Goal: Task Accomplishment & Management: Use online tool/utility

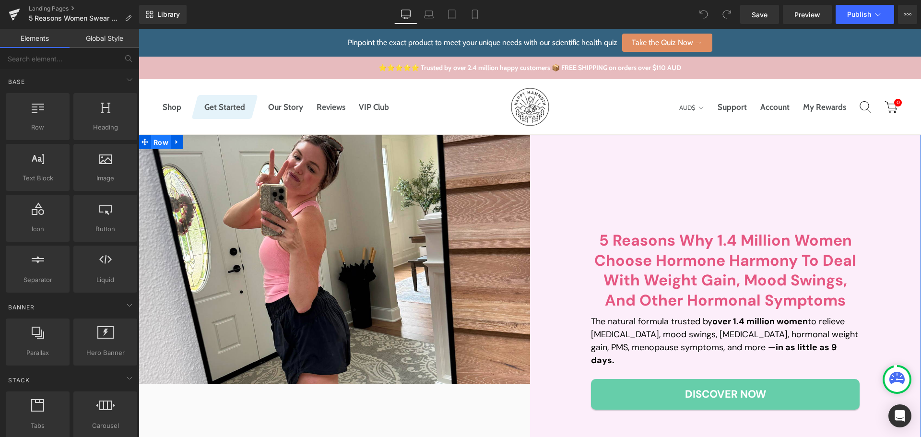
click at [154, 145] on span "Row" at bounding box center [161, 142] width 20 height 14
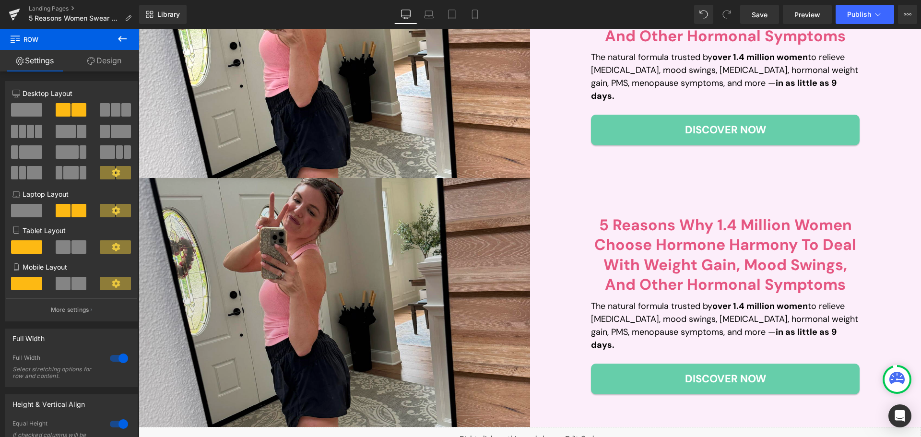
scroll to position [194, 0]
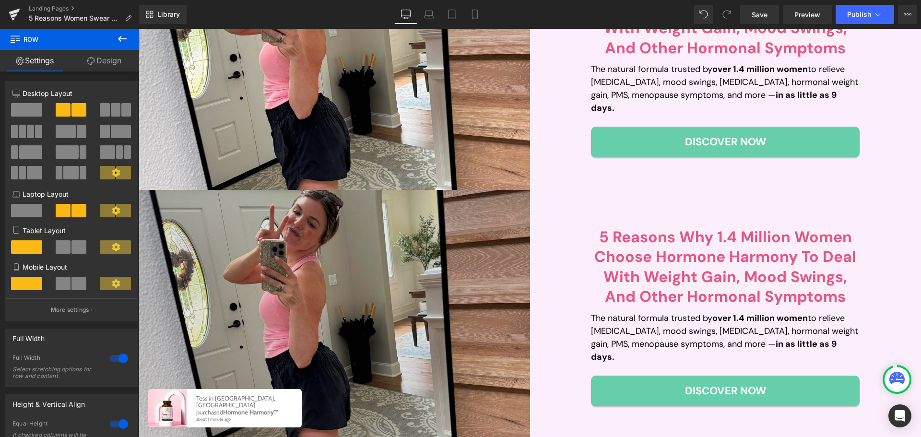
click at [362, 280] on img at bounding box center [334, 314] width 391 height 249
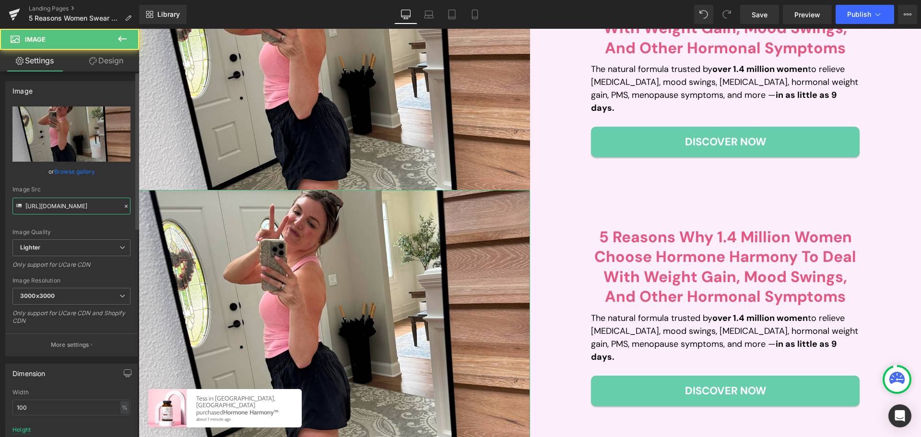
click at [81, 204] on input "[URL][DOMAIN_NAME]" at bounding box center [71, 206] width 118 height 17
paste input "c509814c-462b-4608-a92d-615654dfb448/-/format/auto/-/preview/3000x3000/-/qualit…"
type input "[URL][DOMAIN_NAME]"
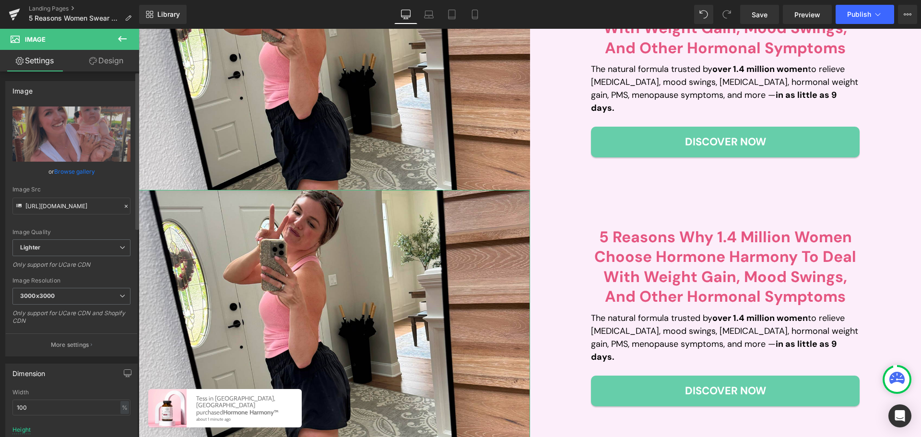
click at [79, 193] on div "Image Src [URL][DOMAIN_NAME]" at bounding box center [71, 200] width 118 height 28
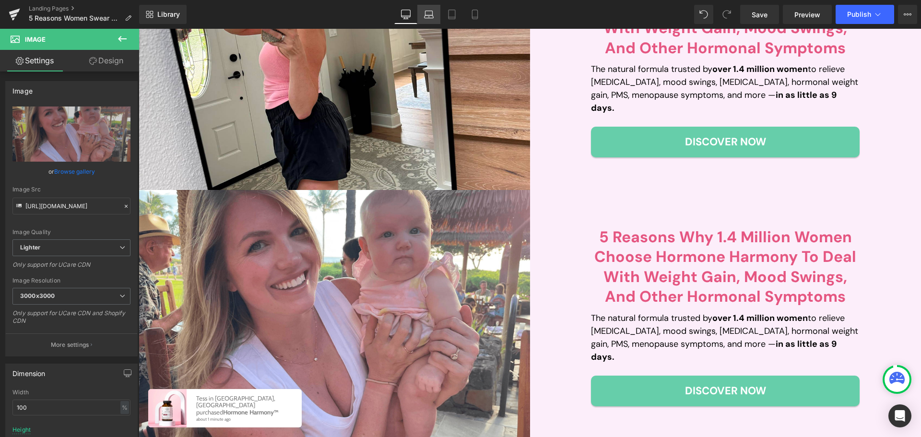
click at [429, 10] on icon at bounding box center [429, 15] width 10 height 10
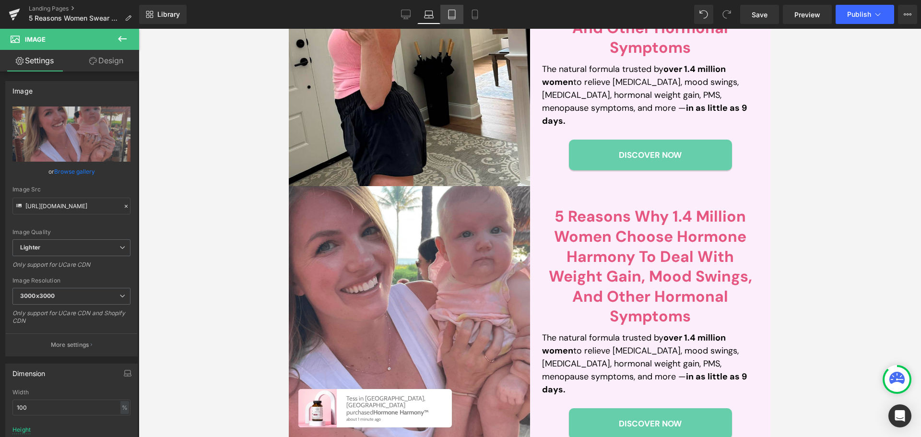
click at [451, 13] on icon at bounding box center [452, 15] width 10 height 10
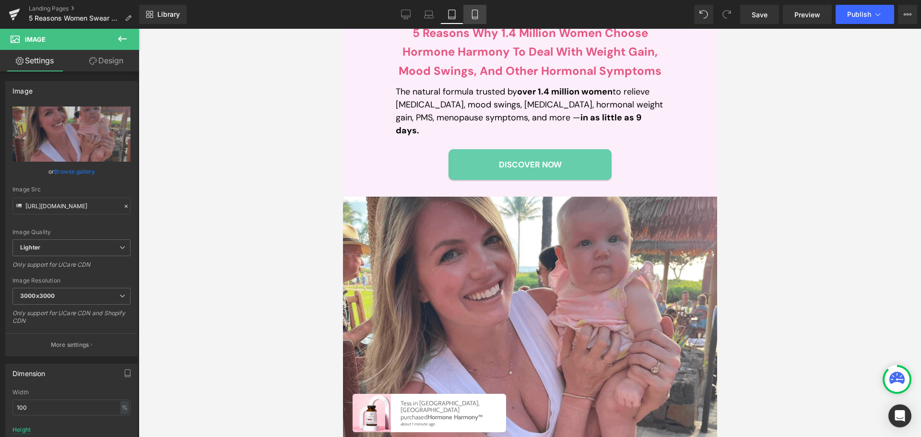
scroll to position [385, 0]
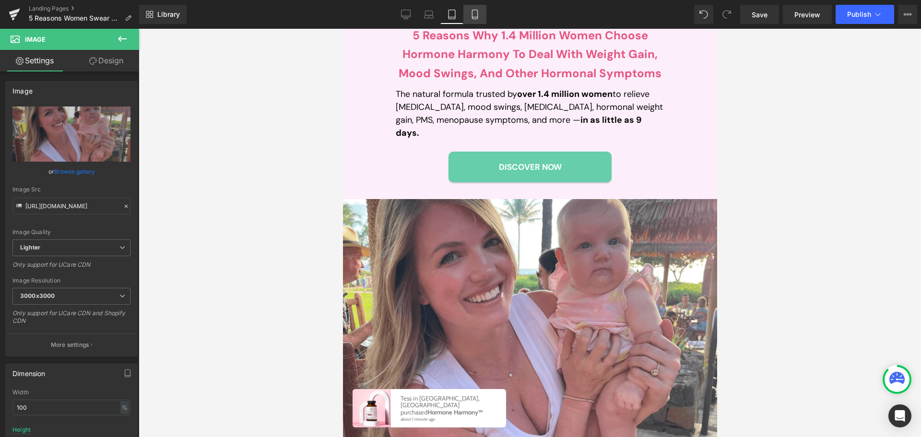
click at [480, 13] on icon at bounding box center [475, 15] width 10 height 10
type input "400"
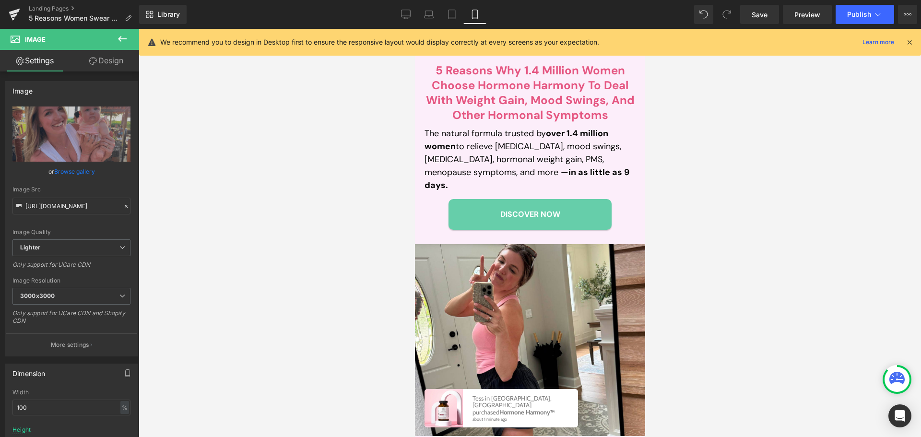
scroll to position [288, 0]
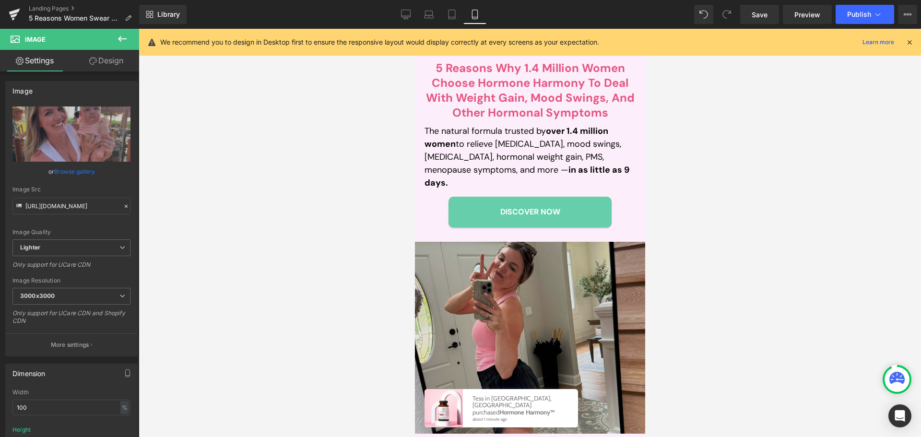
click at [484, 270] on img at bounding box center [530, 338] width 230 height 192
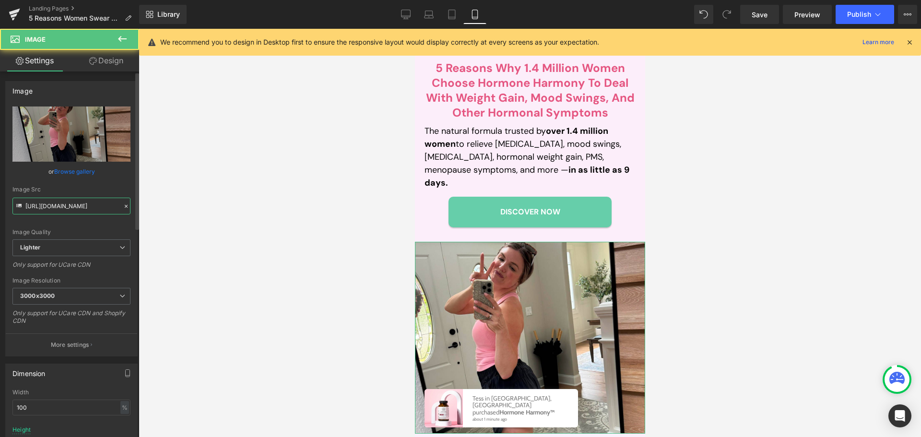
click at [78, 202] on input "[URL][DOMAIN_NAME]" at bounding box center [71, 206] width 118 height 17
paste input "c509814c-462b-4608-a92d-615654dfb448/-/format/auto/-/preview/3000x3000/-/qualit…"
type input "[URL][DOMAIN_NAME]"
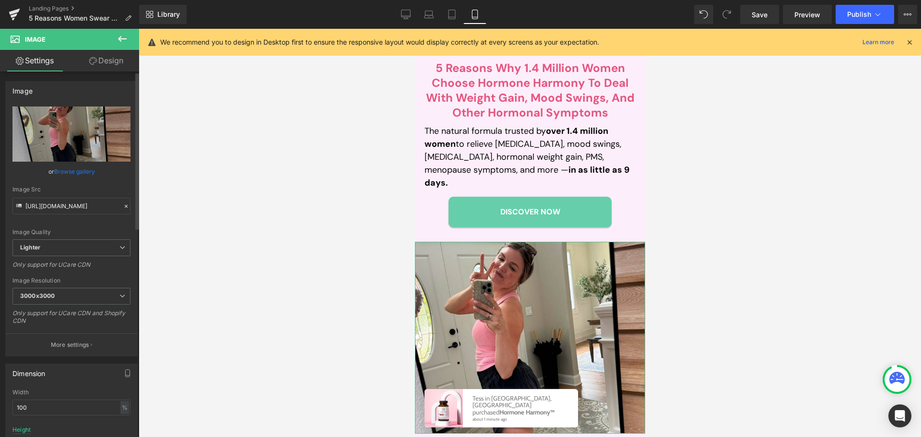
click at [99, 194] on div "Image Src [URL][DOMAIN_NAME]" at bounding box center [71, 200] width 118 height 28
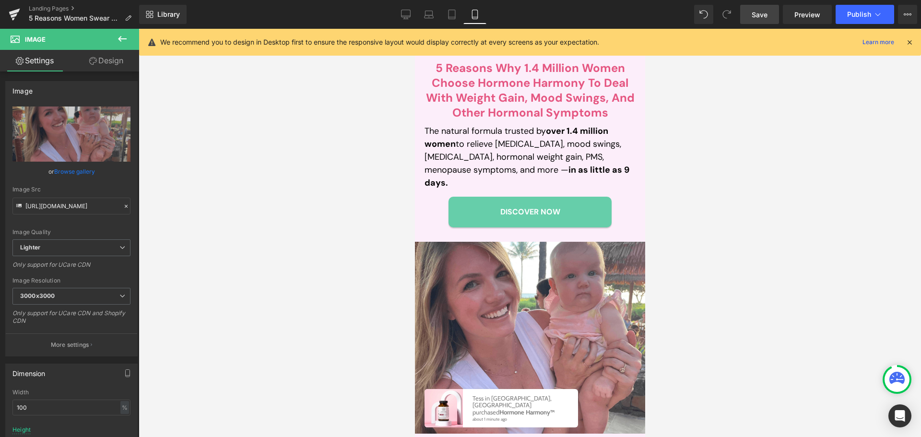
click at [771, 18] on link "Save" at bounding box center [759, 14] width 39 height 19
click at [402, 13] on icon at bounding box center [406, 13] width 9 height 7
type input "auto"
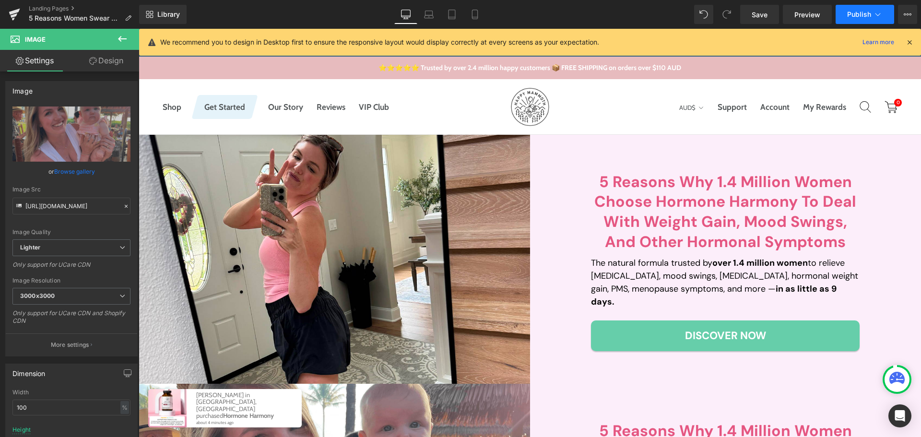
click at [853, 8] on button "Publish" at bounding box center [865, 14] width 59 height 19
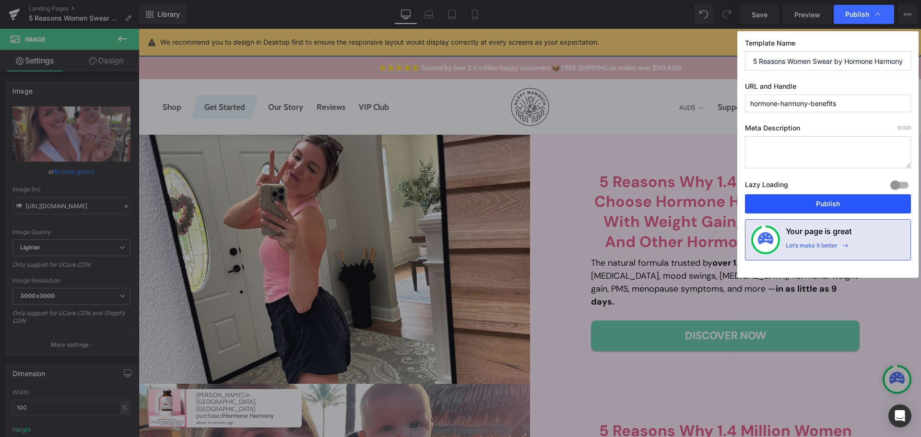
drag, startPoint x: 802, startPoint y: 200, endPoint x: 663, endPoint y: 171, distance: 142.1
click at [802, 200] on button "Publish" at bounding box center [828, 203] width 166 height 19
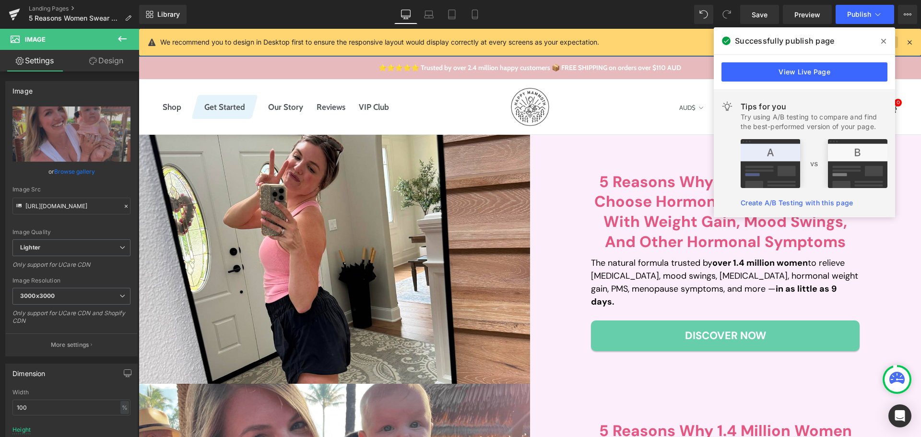
click at [880, 37] on span at bounding box center [883, 41] width 15 height 15
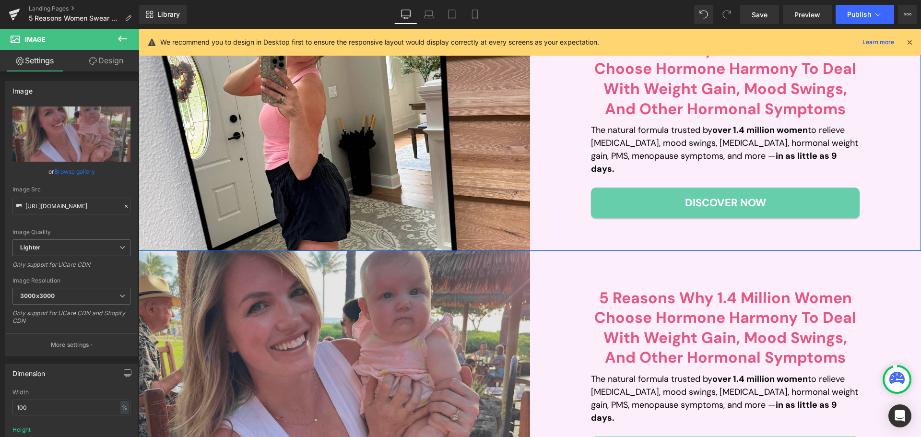
scroll to position [144, 0]
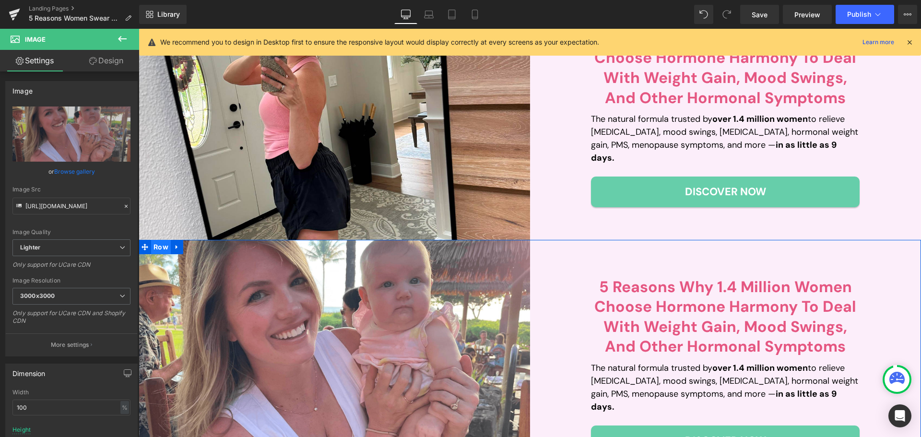
click at [154, 247] on span "Row" at bounding box center [161, 247] width 20 height 14
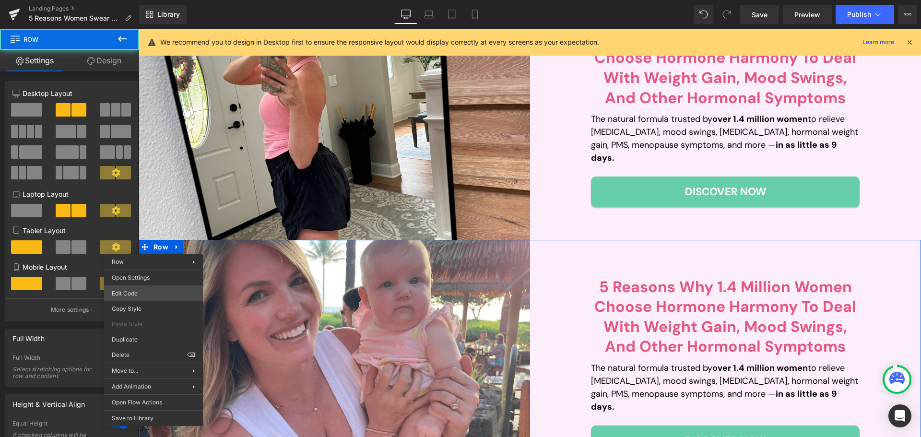
click at [141, 289] on body "Row You are previewing how the will restyle your page. You can not edit Element…" at bounding box center [460, 218] width 921 height 437
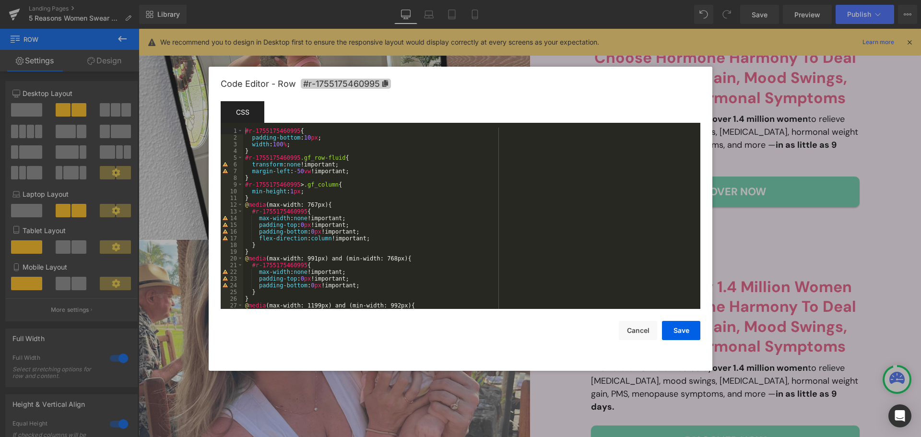
click at [354, 84] on span "#r-1755175460995" at bounding box center [346, 84] width 90 height 10
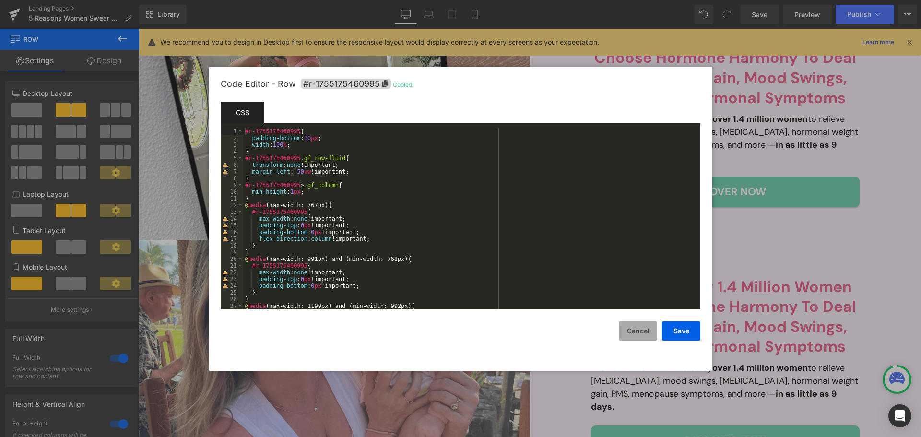
click at [637, 323] on button "Cancel" at bounding box center [638, 330] width 38 height 19
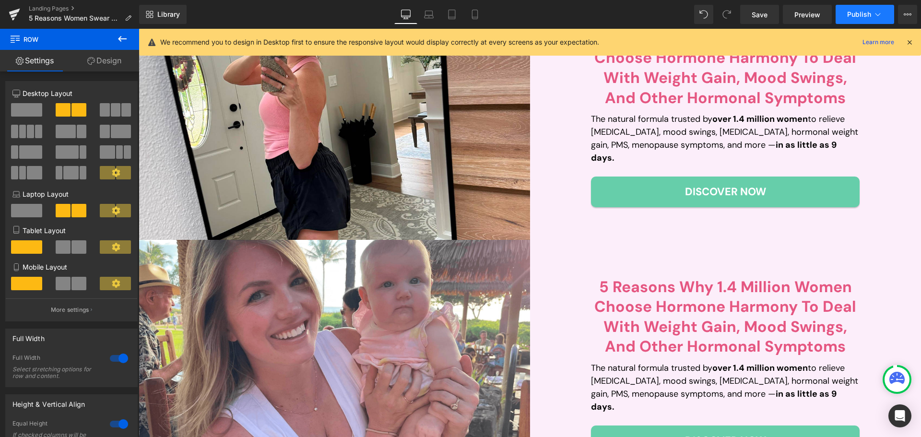
click at [858, 19] on button "Publish" at bounding box center [865, 14] width 59 height 19
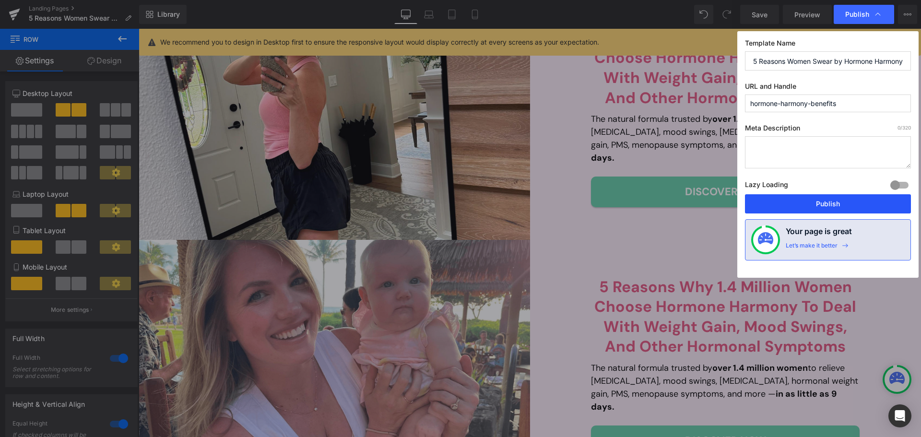
click at [839, 205] on button "Publish" at bounding box center [828, 203] width 166 height 19
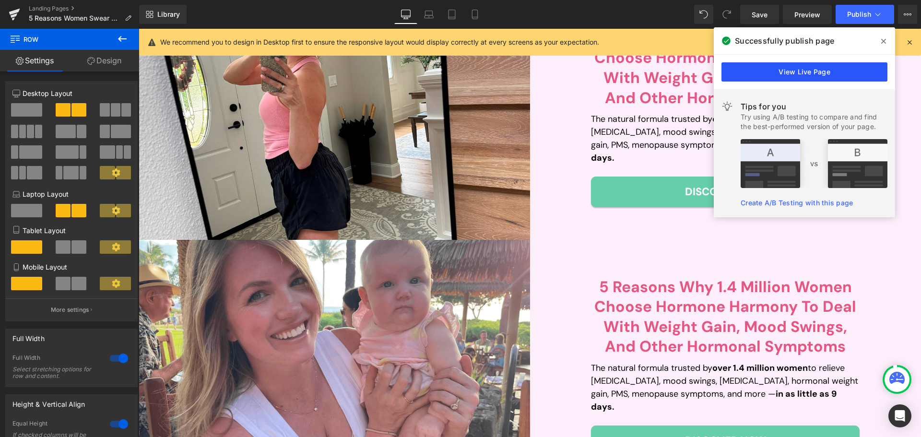
click at [807, 72] on link "View Live Page" at bounding box center [805, 71] width 166 height 19
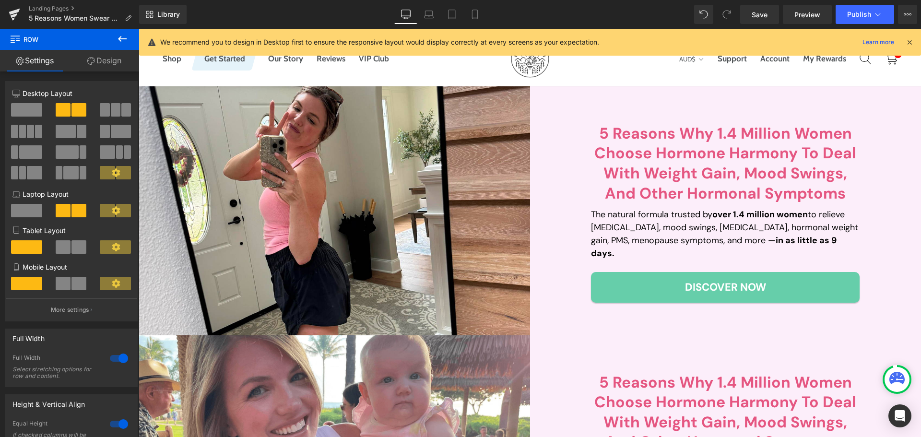
scroll to position [48, 0]
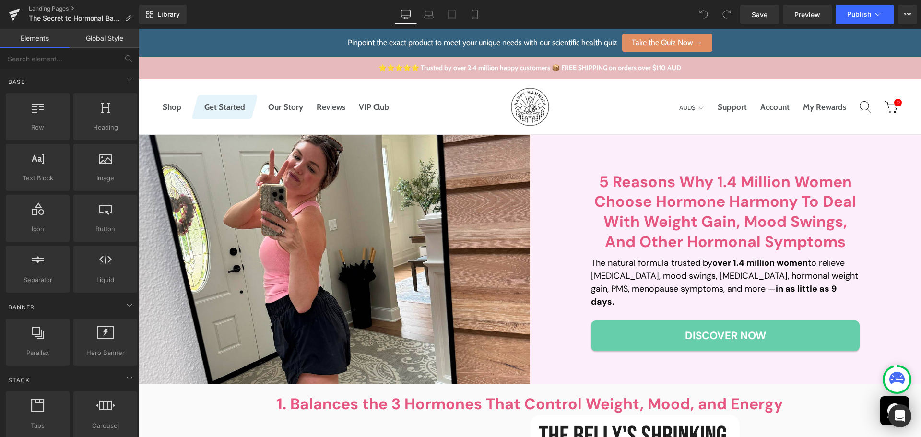
click at [197, 152] on img at bounding box center [334, 259] width 391 height 249
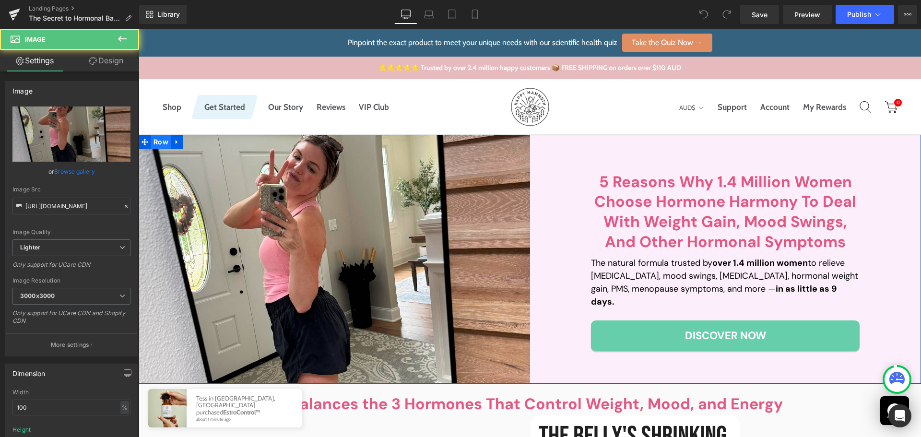
click at [157, 145] on span "Row" at bounding box center [161, 142] width 20 height 14
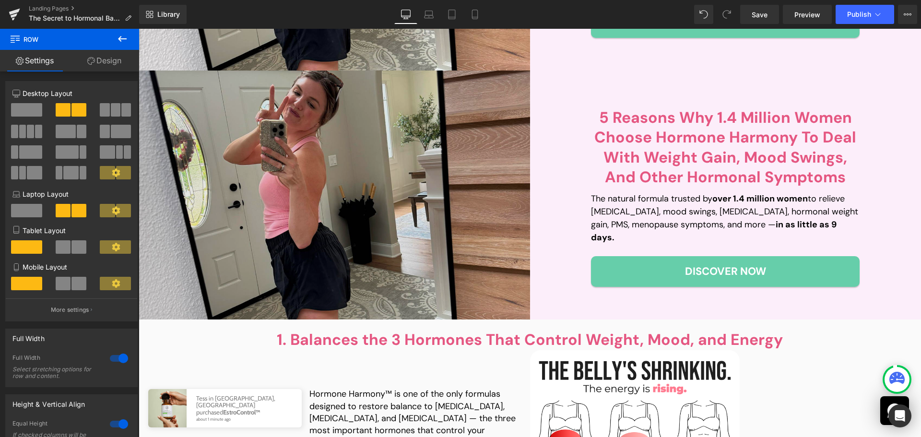
scroll to position [317, 0]
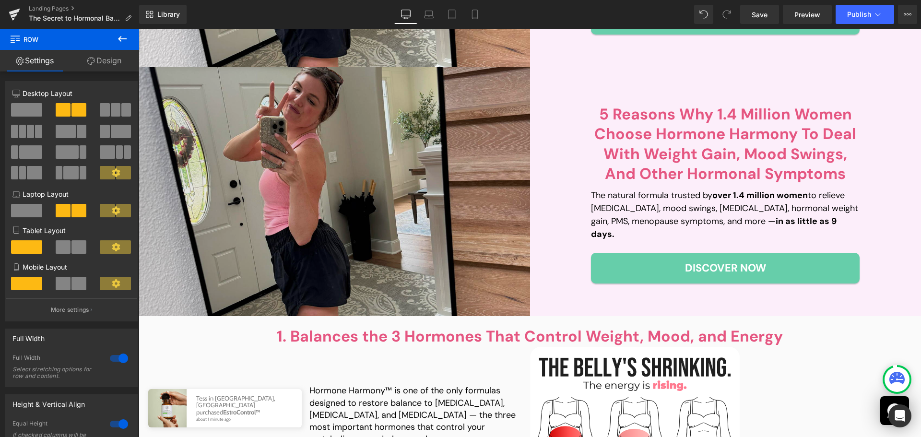
click at [262, 149] on img at bounding box center [334, 191] width 391 height 249
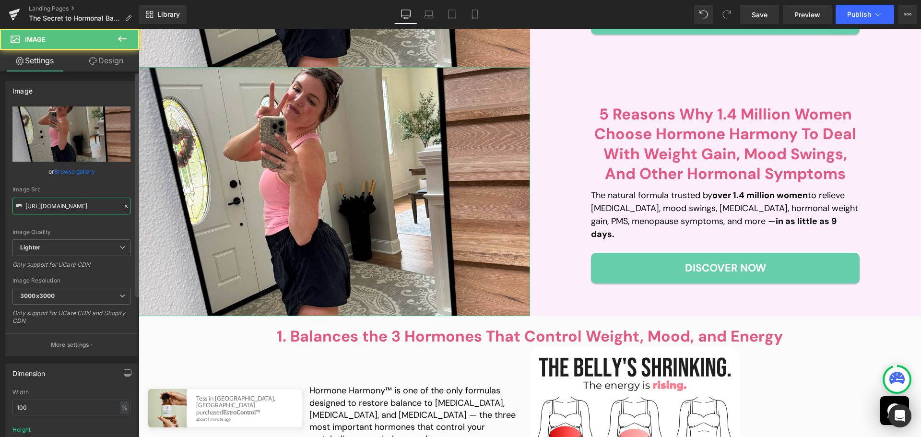
click at [67, 203] on input "[URL][DOMAIN_NAME]" at bounding box center [71, 206] width 118 height 17
paste input "c509814c-462b-4608-a92d-615654dfb448/-/format/auto/-/preview/3000x3000/-/qualit…"
type input "[URL][DOMAIN_NAME]"
click at [80, 188] on div "Image Src" at bounding box center [71, 189] width 118 height 7
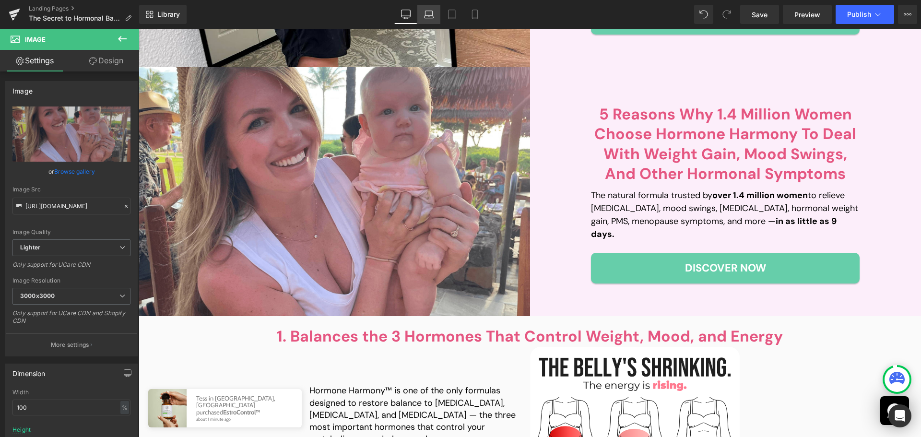
click at [431, 17] on icon at bounding box center [429, 15] width 10 height 10
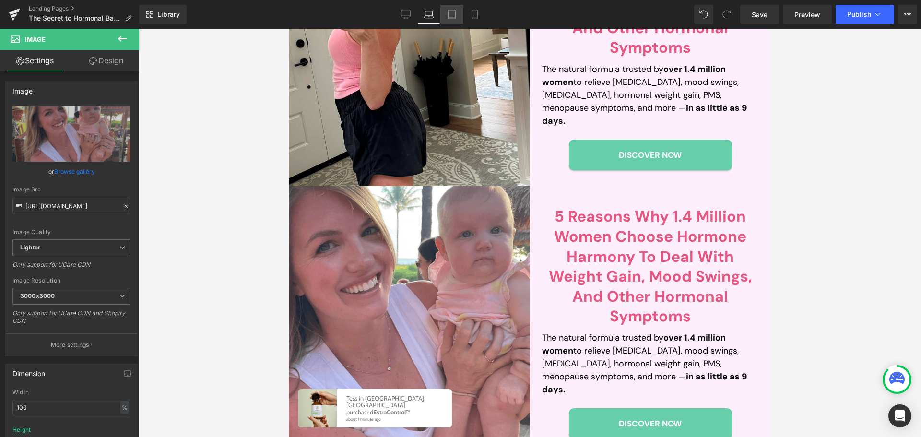
click at [450, 13] on icon at bounding box center [452, 15] width 10 height 10
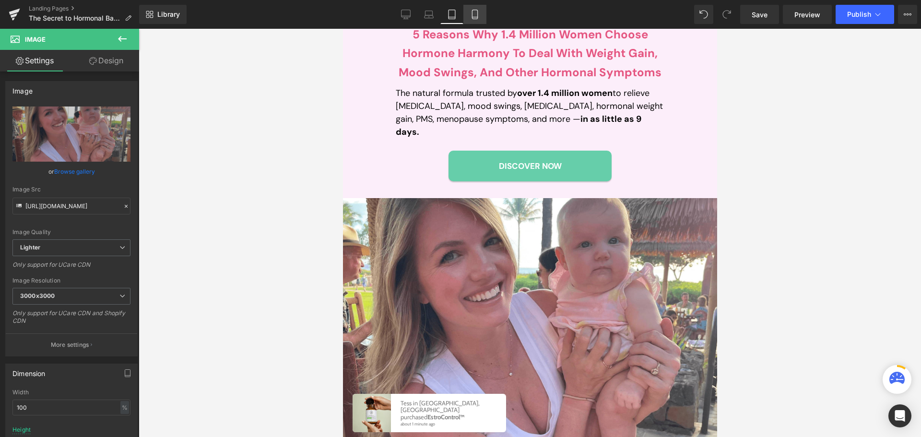
scroll to position [385, 0]
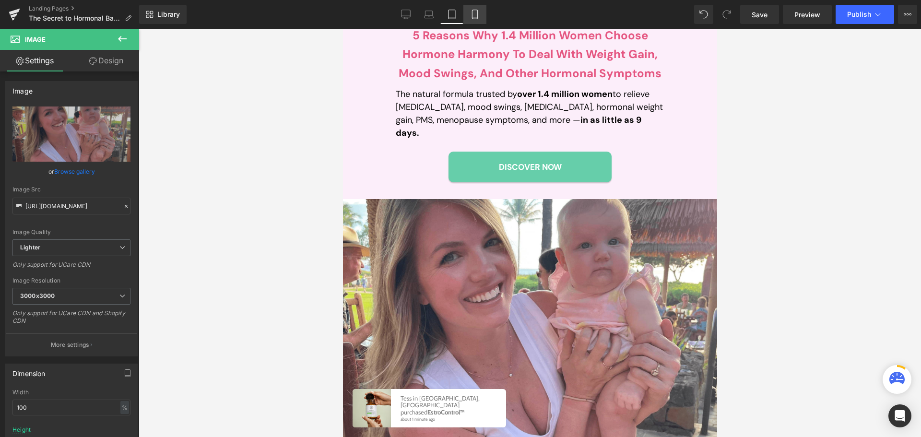
click at [472, 12] on icon at bounding box center [475, 15] width 10 height 10
type input "400"
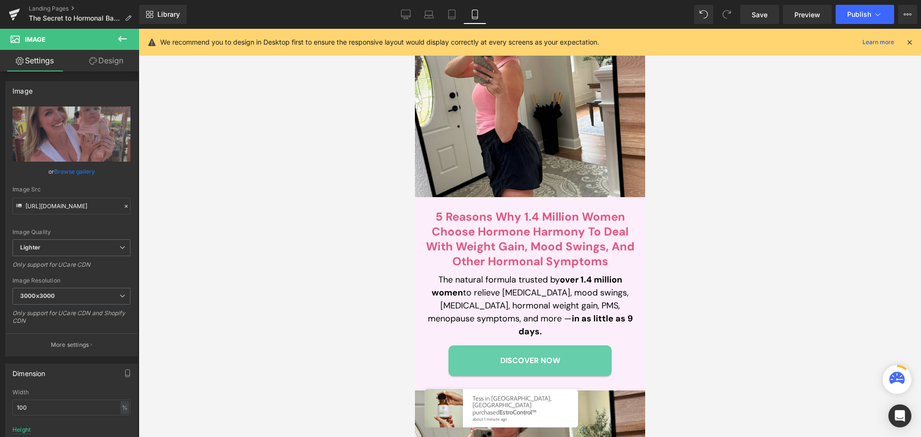
scroll to position [288, 0]
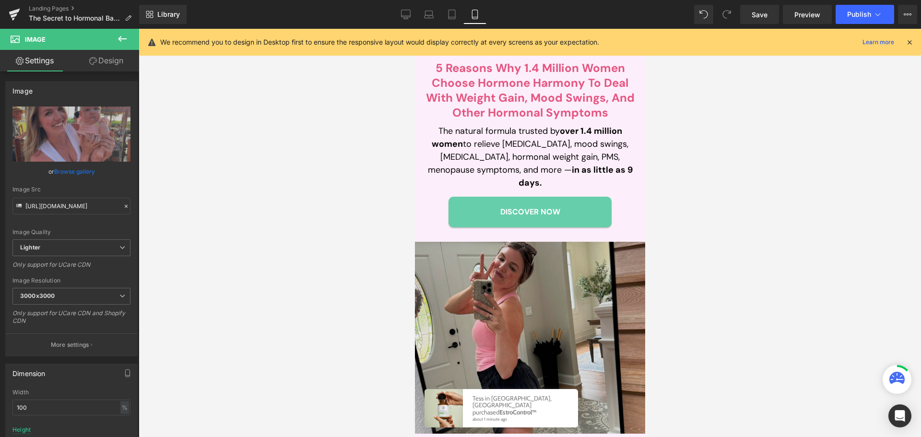
click at [476, 272] on img at bounding box center [530, 338] width 230 height 192
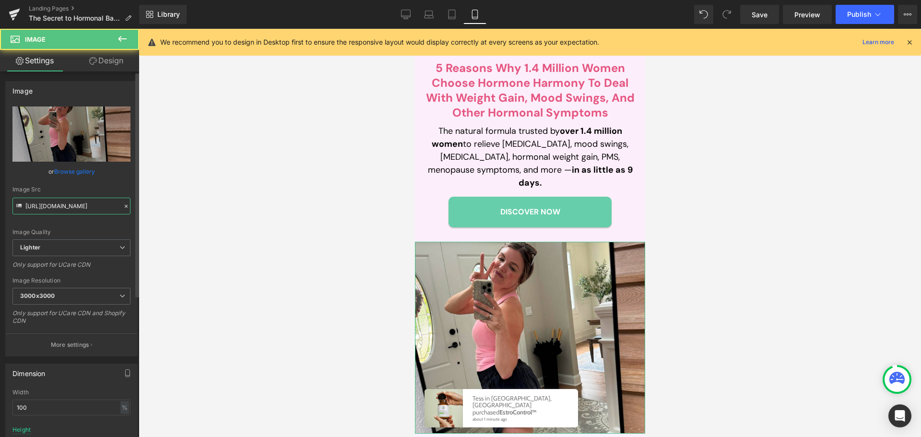
click at [77, 205] on input "[URL][DOMAIN_NAME]" at bounding box center [71, 206] width 118 height 17
paste input "c509814c-462b-4608-a92d-615654dfb448/-/format/auto/-/preview/3000x3000/-/qualit…"
type input "[URL][DOMAIN_NAME]"
click at [92, 193] on div "Image Src [URL][DOMAIN_NAME]" at bounding box center [71, 200] width 118 height 28
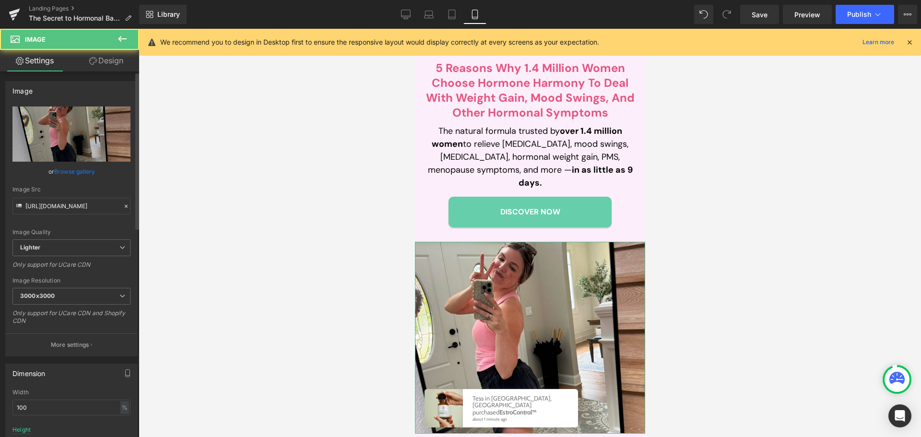
scroll to position [0, 0]
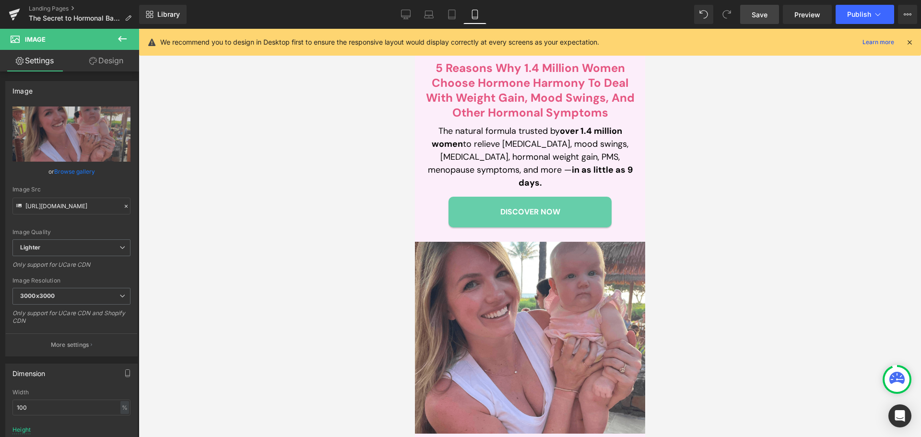
click at [762, 16] on span "Save" at bounding box center [760, 15] width 16 height 10
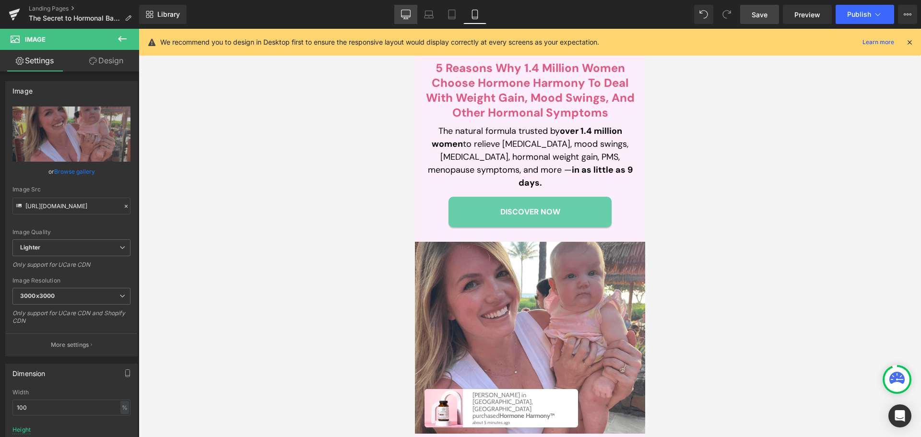
click at [408, 20] on link "Desktop" at bounding box center [405, 14] width 23 height 19
type input "auto"
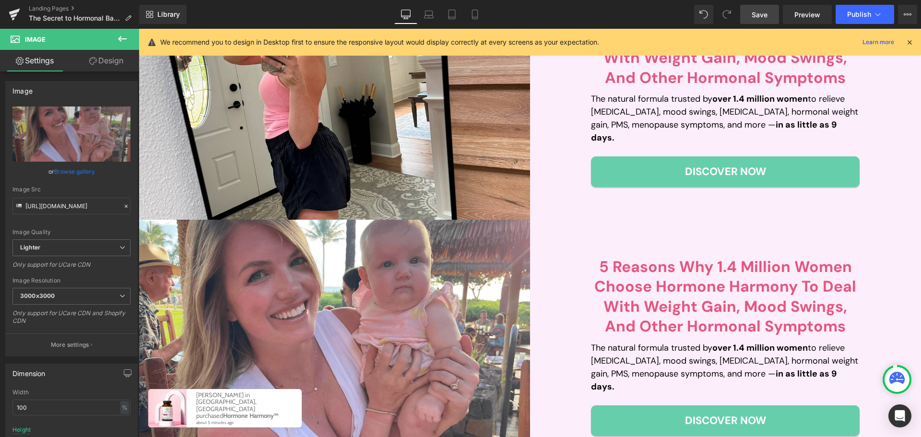
scroll to position [192, 0]
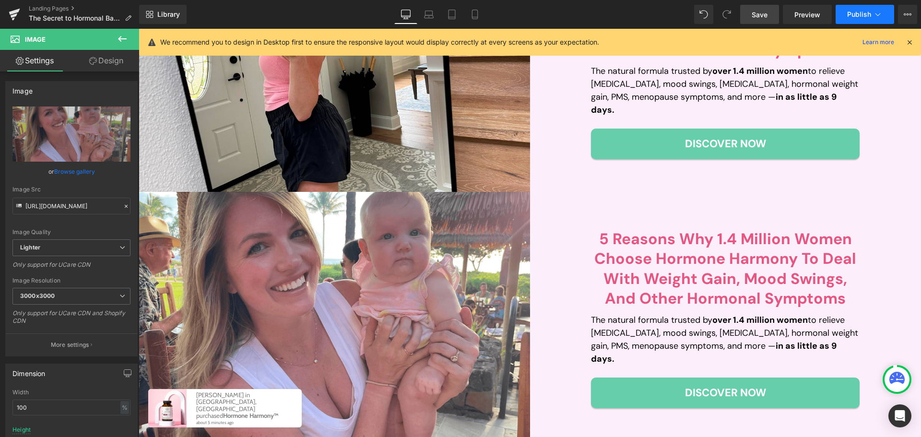
click at [853, 15] on span "Publish" at bounding box center [859, 15] width 24 height 8
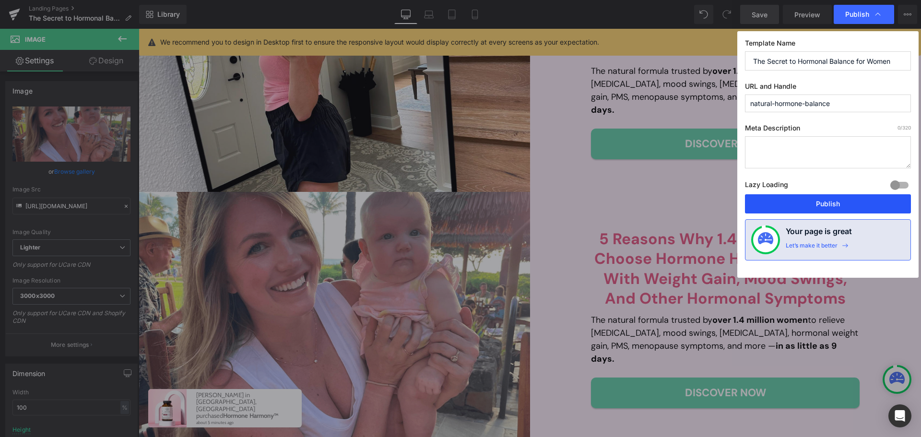
click at [841, 199] on button "Publish" at bounding box center [828, 203] width 166 height 19
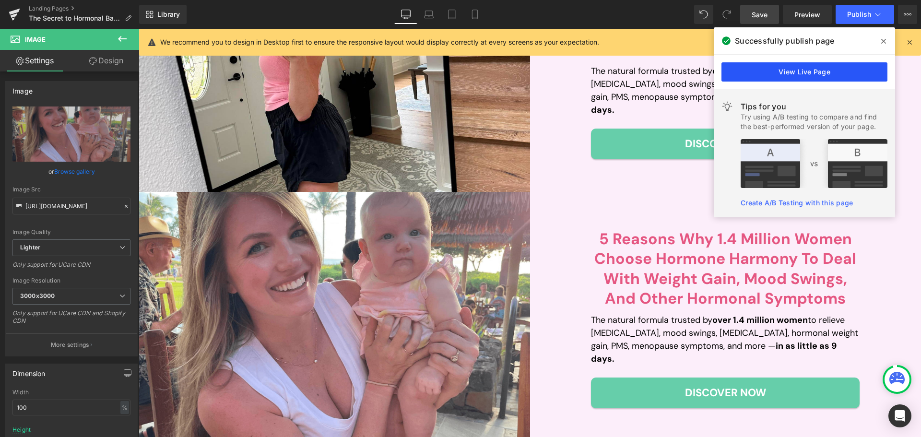
click at [780, 75] on link "View Live Page" at bounding box center [805, 71] width 166 height 19
